Goal: Transaction & Acquisition: Subscribe to service/newsletter

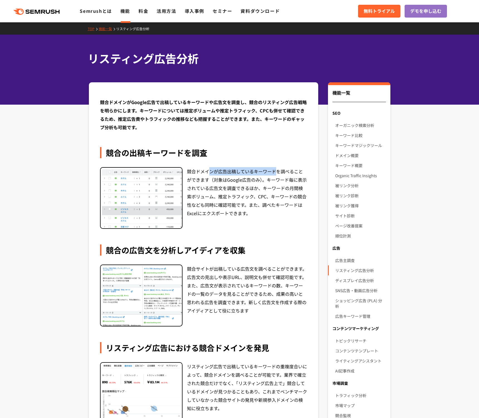
click at [277, 173] on div "競合ドメインが広告出稿しているキーワードを調べることができます（対象はGoogle広告のみ）。キーワード毎に表示されている広告文を調査できるほか、キーワードの…" at bounding box center [247, 198] width 120 height 62
drag, startPoint x: 272, startPoint y: 178, endPoint x: 229, endPoint y: 176, distance: 43.0
click at [234, 179] on div "競合ドメインが広告出稿しているキーワードを調べることができます（対象はGoogle広告のみ）。キーワード毎に表示されている広告文を調査できるほか、キーワードの…" at bounding box center [247, 198] width 120 height 62
drag, startPoint x: 225, startPoint y: 176, endPoint x: 260, endPoint y: 191, distance: 38.5
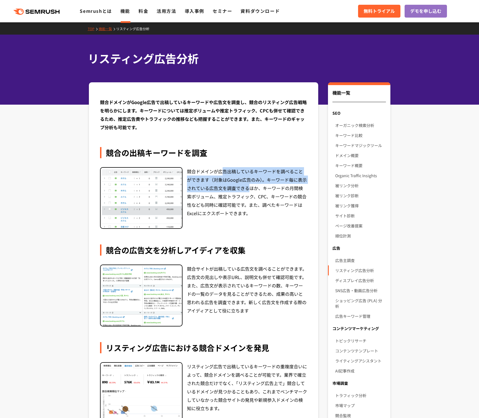
click at [260, 191] on div "競合ドメインが広告出稿しているキーワードを調べることができます（対象はGoogle広告のみ）。キーワード毎に表示されている広告文を調査できるほか、キーワードの…" at bounding box center [247, 198] width 120 height 62
click at [37, 12] on icon ".cls {fill: #FF642D;}" at bounding box center [37, 12] width 63 height 6
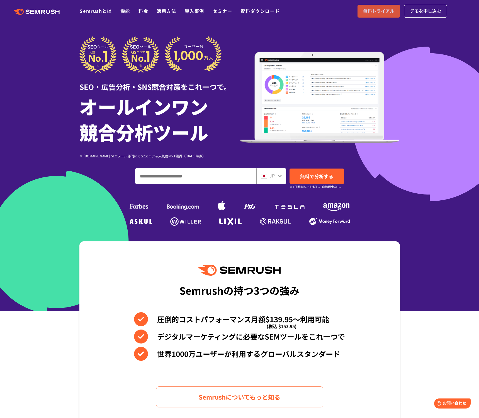
click at [396, 11] on link "無料トライアル" at bounding box center [379, 11] width 42 height 13
